Goal: Information Seeking & Learning: Find specific fact

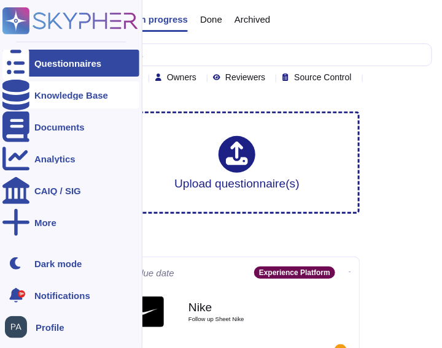
click at [13, 90] on icon at bounding box center [15, 95] width 27 height 31
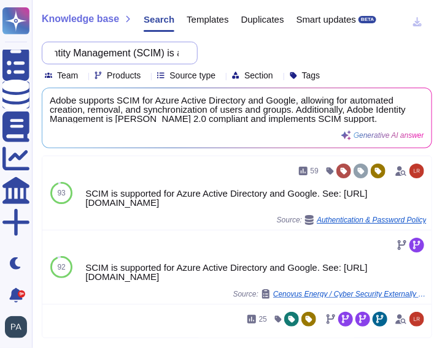
scroll to position [0, 946]
drag, startPoint x: 144, startPoint y: 52, endPoint x: 215, endPoint y: 59, distance: 70.9
click at [215, 59] on div "Does adobe use SCIM (Automated Provisioning & De-provisioning) - System for Cro…" at bounding box center [237, 61] width 390 height 39
paste input "User Allowlisting IP Restrictions - Restricts access to an application or servi…"
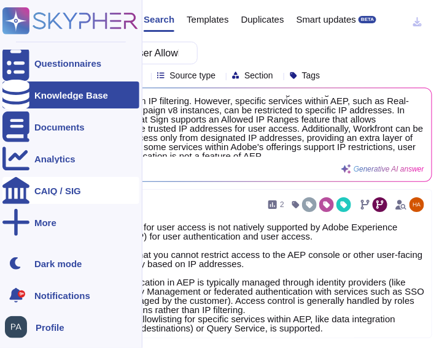
scroll to position [13, 0]
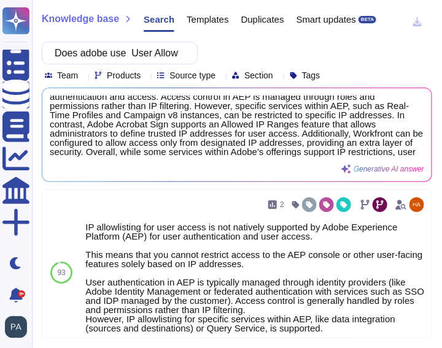
click at [145, 76] on icon at bounding box center [145, 76] width 0 height 0
click at [158, 174] on icon at bounding box center [282, 252] width 275 height 157
click at [145, 76] on icon at bounding box center [145, 76] width 0 height 0
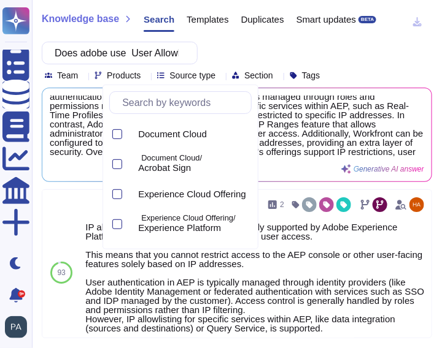
click at [158, 135] on icon at bounding box center [282, 213] width 275 height 157
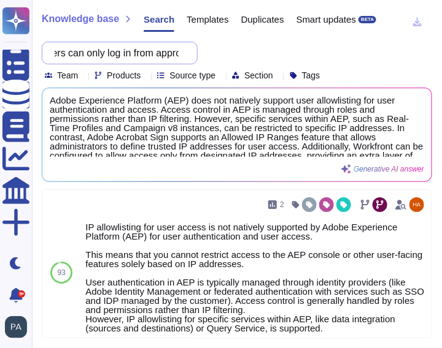
scroll to position [0, 588]
drag, startPoint x: 143, startPoint y: 53, endPoint x: 200, endPoint y: 61, distance: 57.5
click at [200, 61] on div "Does adobe use User Allowlisting IP Restrictions - Restricts access to an appli…" at bounding box center [237, 61] width 390 height 39
paste input "Service Account and API/Token Integration IP Restrictions - Restricts machine-t…"
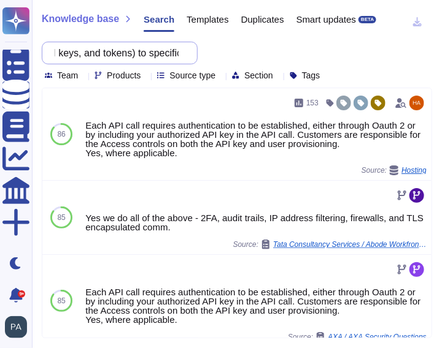
scroll to position [0, 707]
drag, startPoint x: 143, startPoint y: 53, endPoint x: 210, endPoint y: 57, distance: 67.6
click at [210, 57] on div "Does adobe use Service Account and API/Token Integration IP Restrictions - Rest…" at bounding box center [237, 61] width 390 height 39
paste input "Comprehensive Logging of Security Events"
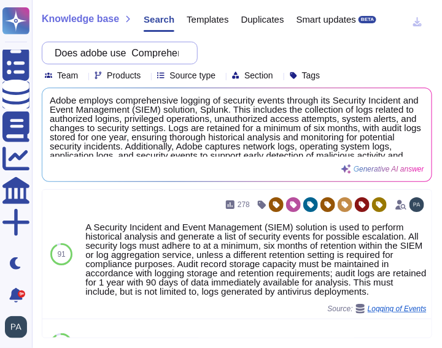
scroll to position [0, 155]
drag, startPoint x: 144, startPoint y: 52, endPoint x: 214, endPoint y: 54, distance: 70.6
click at [214, 54] on div "Does adobe use Comprehensive Logging of Security Events Team Products Source ty…" at bounding box center [237, 61] width 390 height 39
paste input "Service Account and API/Token Integration IP Restrictions"
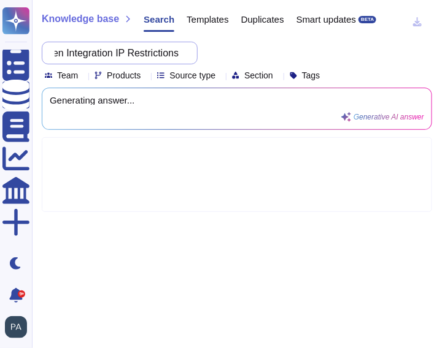
type input "Does adobe use Service Account and API/Token Integration IP Restrictions"
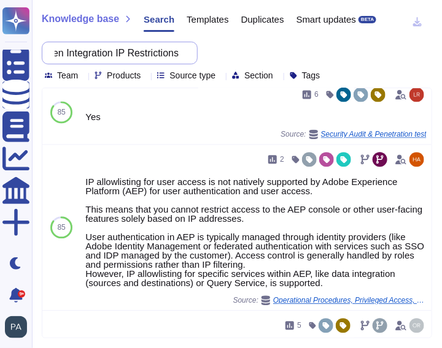
scroll to position [0, 0]
